Goal: Find specific page/section: Find specific page/section

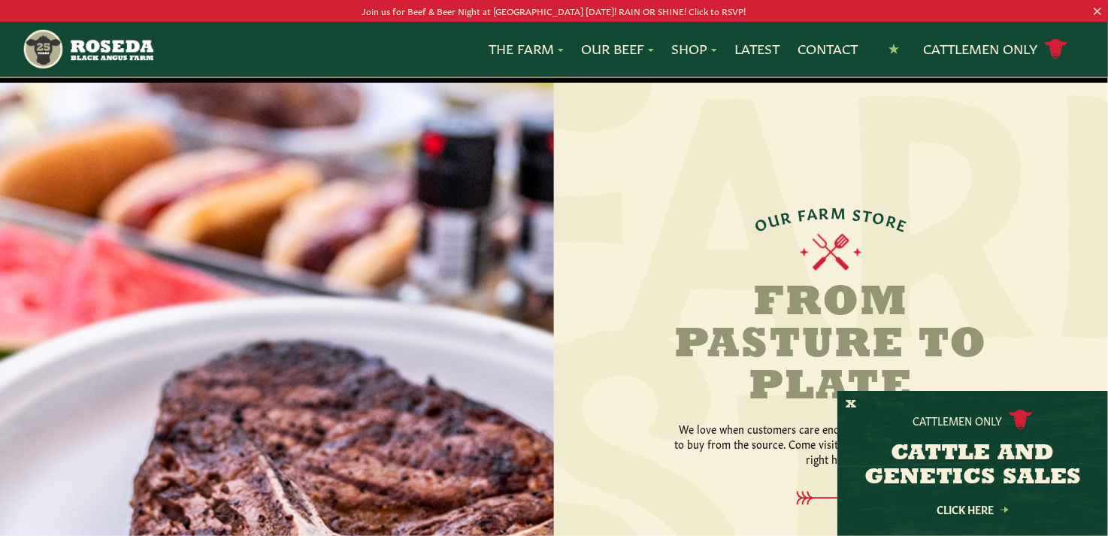
scroll to position [1635, 0]
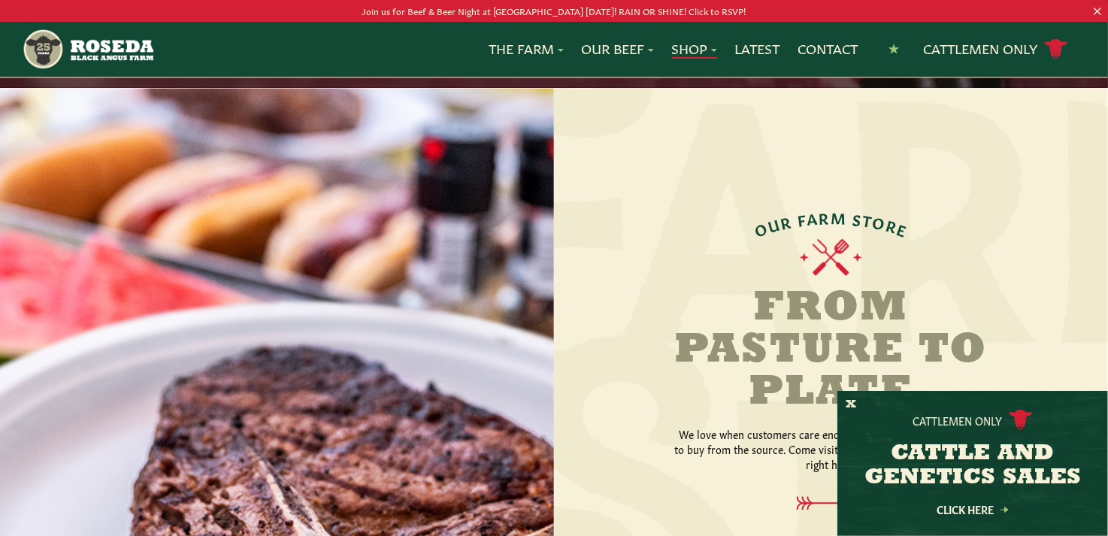
click at [703, 46] on link "Shop" at bounding box center [694, 49] width 45 height 20
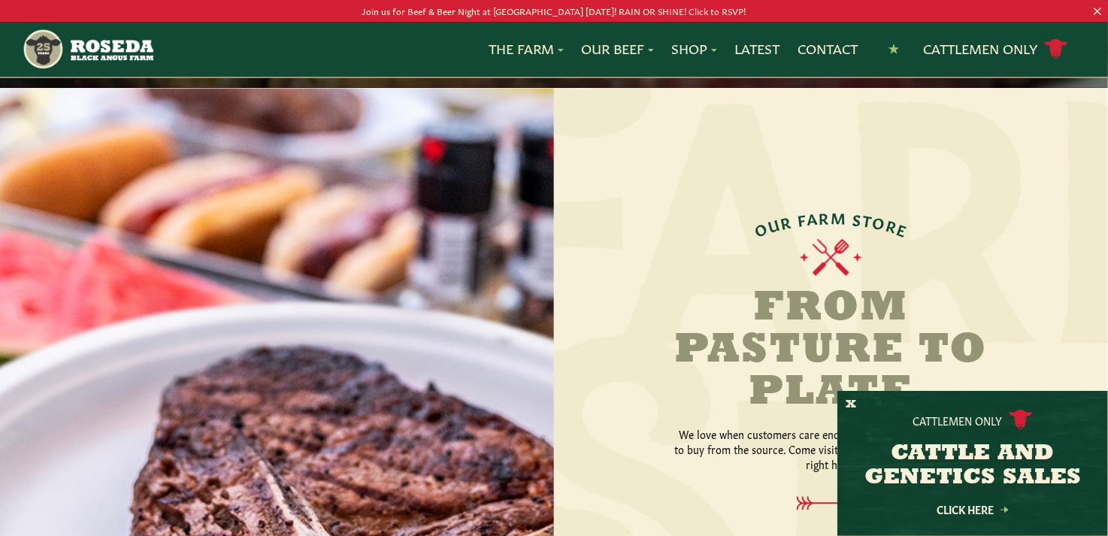
click at [645, 185] on div at bounding box center [831, 373] width 554 height 570
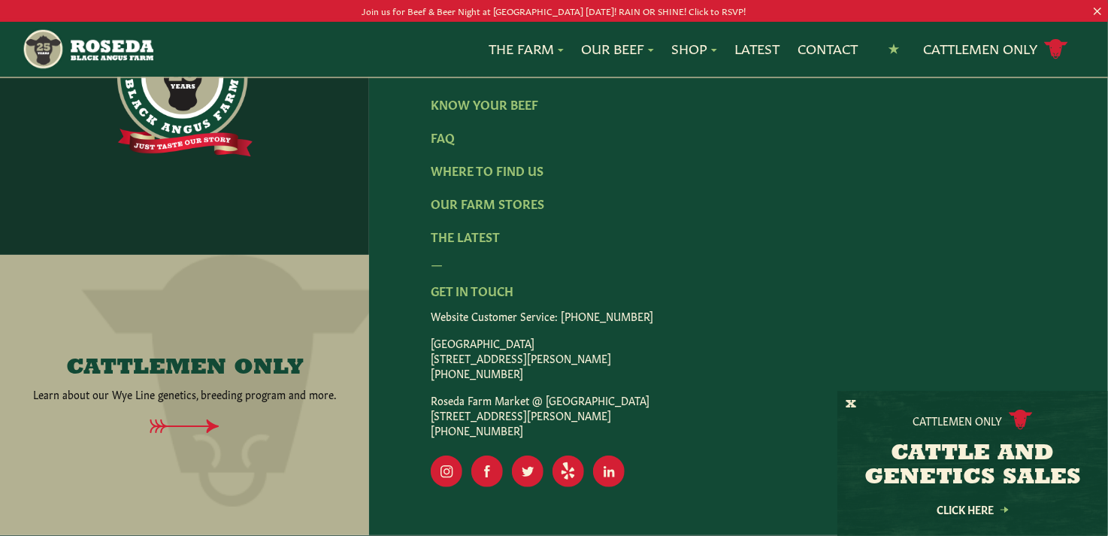
scroll to position [2612, 0]
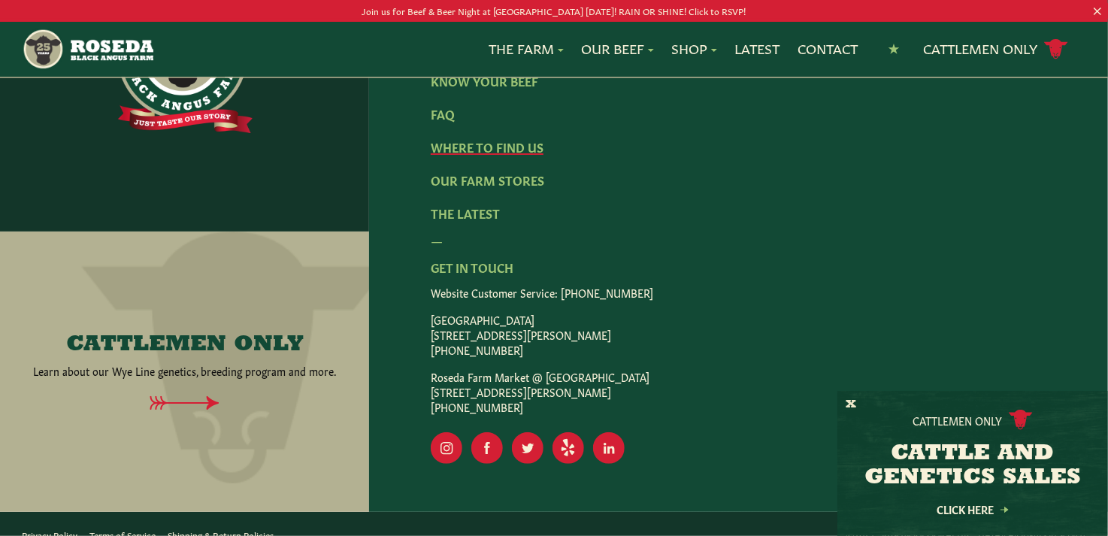
click at [500, 138] on link "Where To Find Us" at bounding box center [487, 146] width 113 height 17
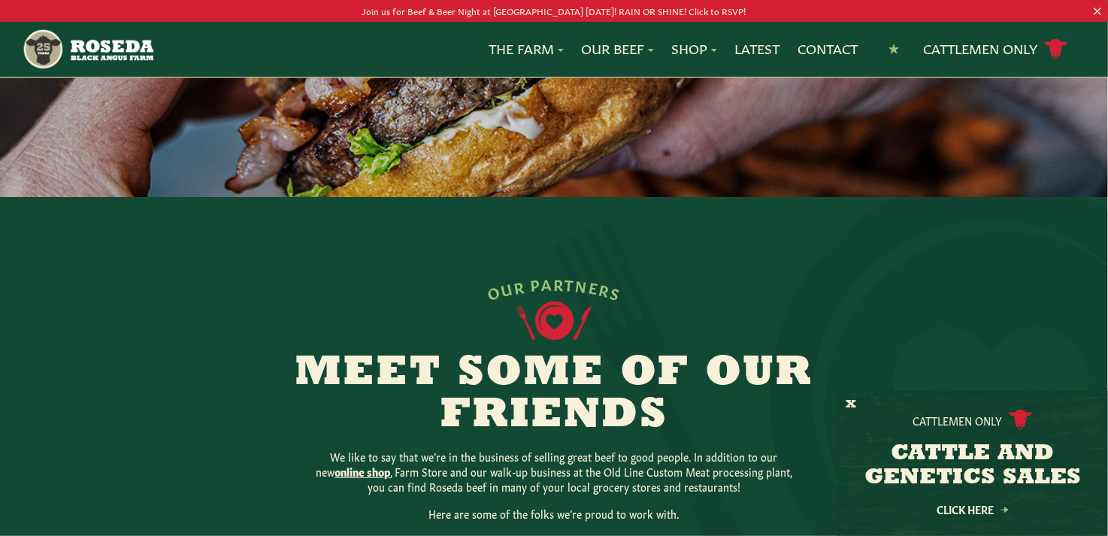
scroll to position [376, 0]
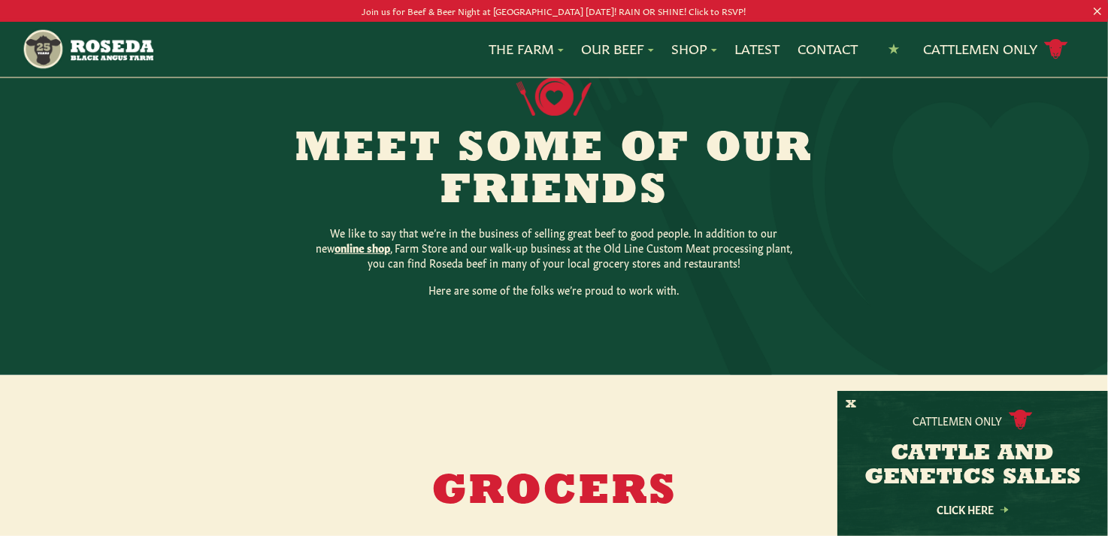
click at [505, 59] on ul "The Farm Our Story Meet The Team Sustainability Our Beef Know Your Beef Where T…" at bounding box center [619, 49] width 932 height 26
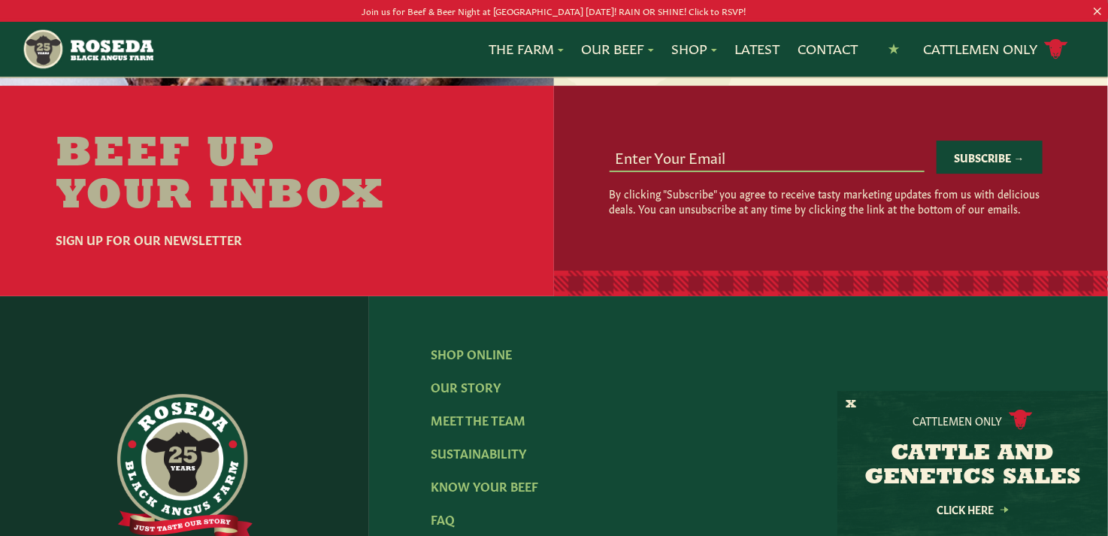
scroll to position [2254, 0]
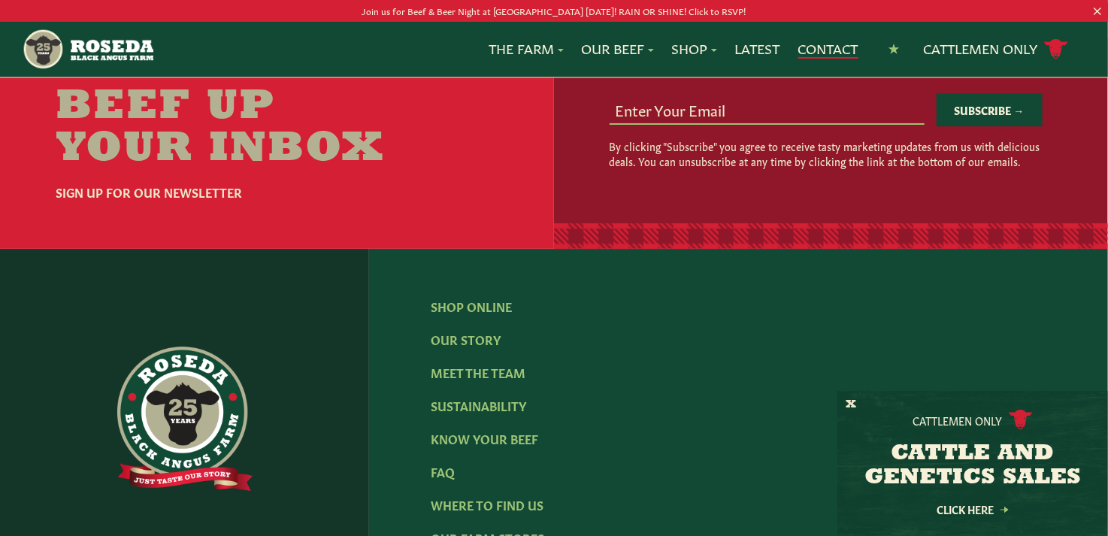
click at [824, 48] on link "Contact" at bounding box center [828, 49] width 60 height 20
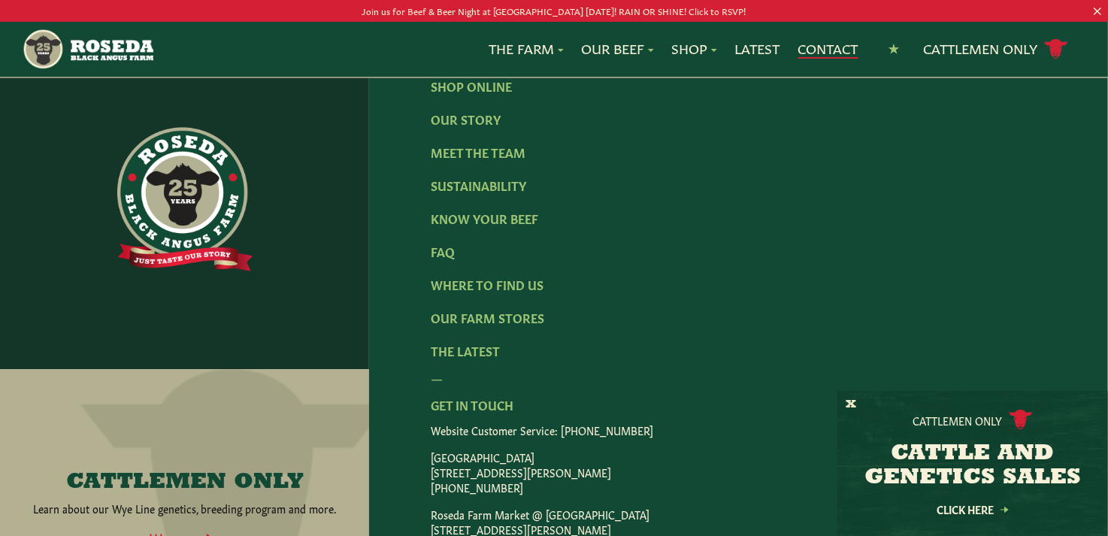
scroll to position [1578, 0]
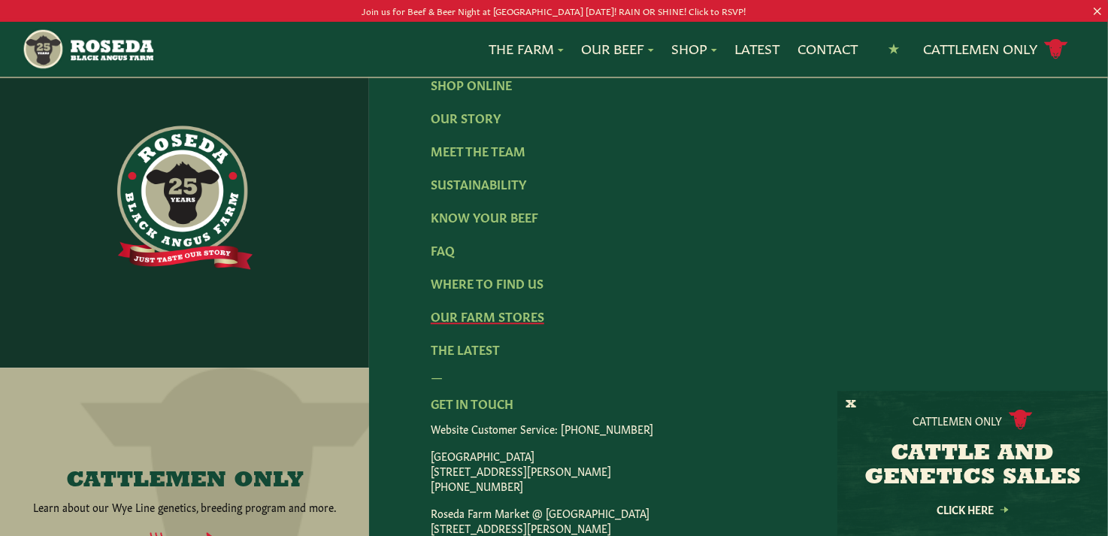
click at [528, 311] on link "Our Farm Stores" at bounding box center [487, 315] width 113 height 17
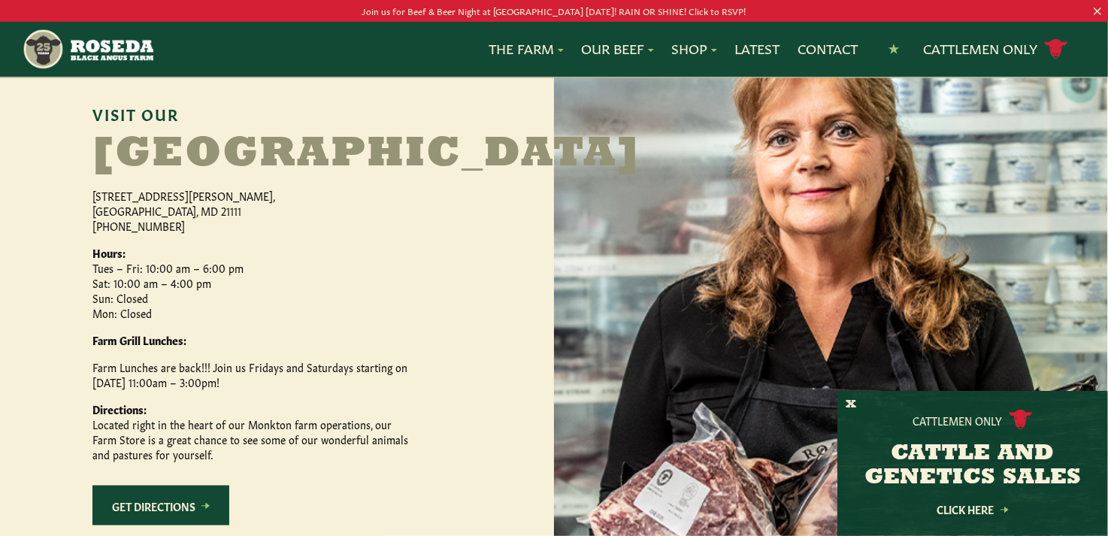
scroll to position [689, 0]
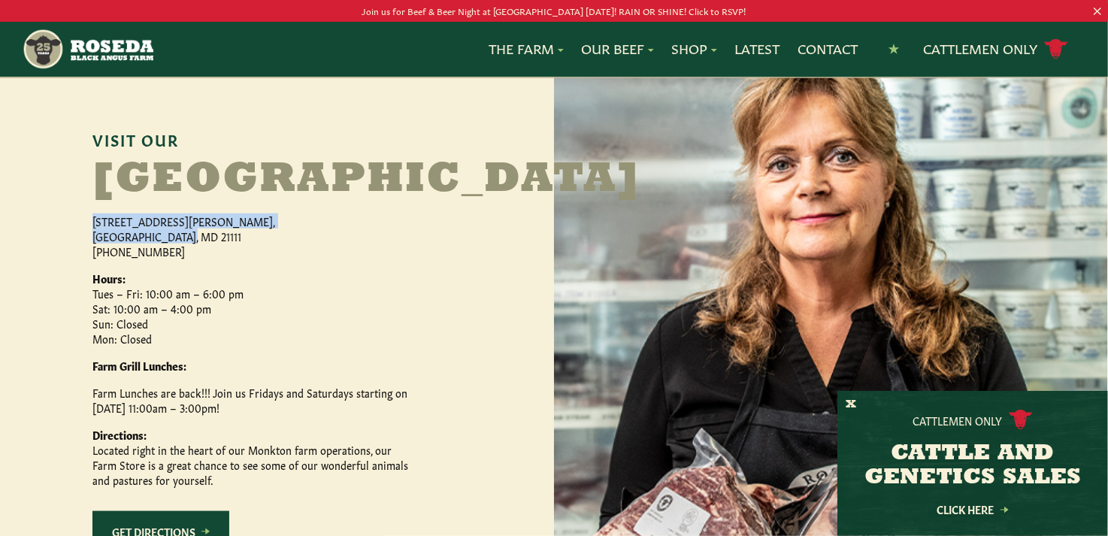
drag, startPoint x: 202, startPoint y: 277, endPoint x: 89, endPoint y: 266, distance: 113.9
click at [89, 266] on div "Visit Our [GEOGRAPHIC_DATA] [STREET_ADDRESS][PERSON_NAME] [PHONE_NUMBER] Hours:…" at bounding box center [277, 353] width 554 height 685
click at [821, 53] on link "Contact" at bounding box center [828, 49] width 60 height 20
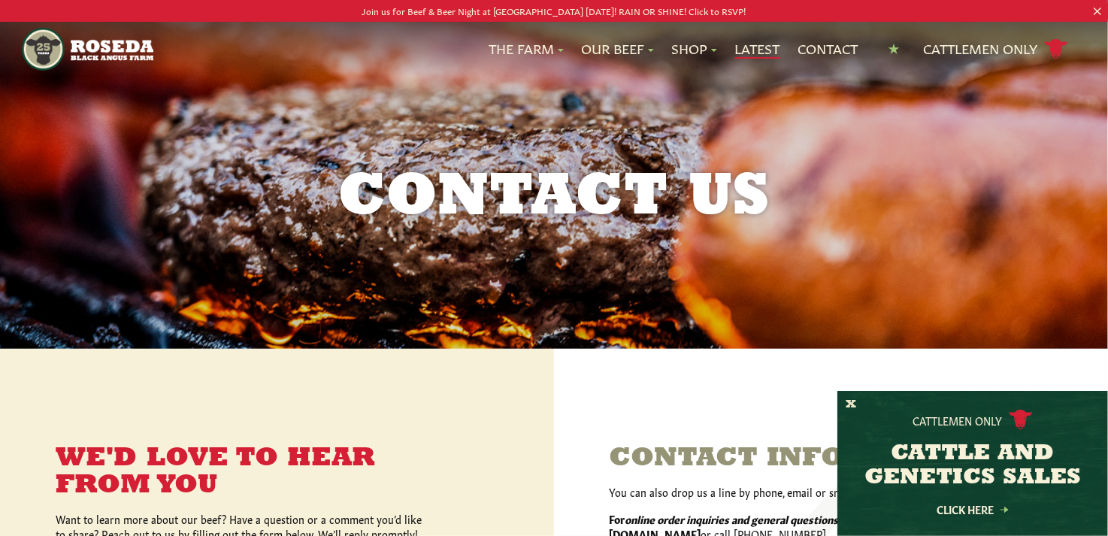
click at [752, 50] on link "Latest" at bounding box center [757, 49] width 45 height 20
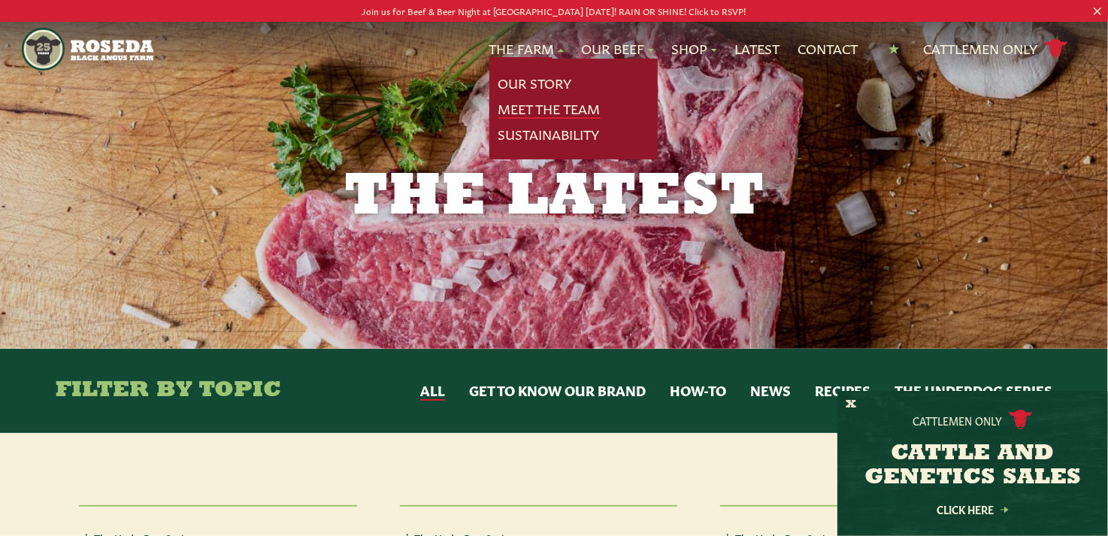
click at [524, 100] on link "Meet The Team" at bounding box center [549, 109] width 102 height 20
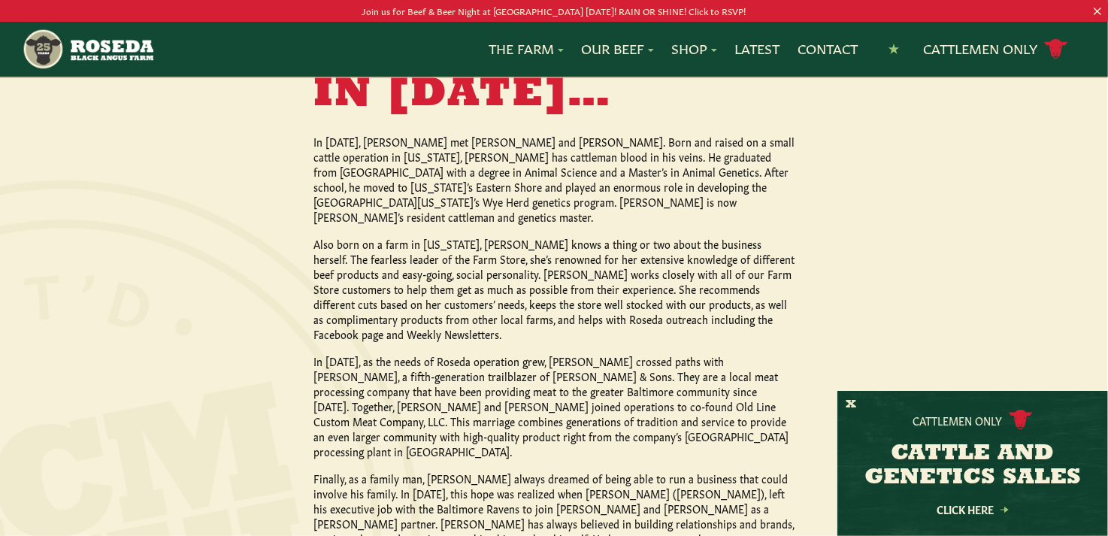
scroll to position [1356, 0]
